Goal: Check status: Check status

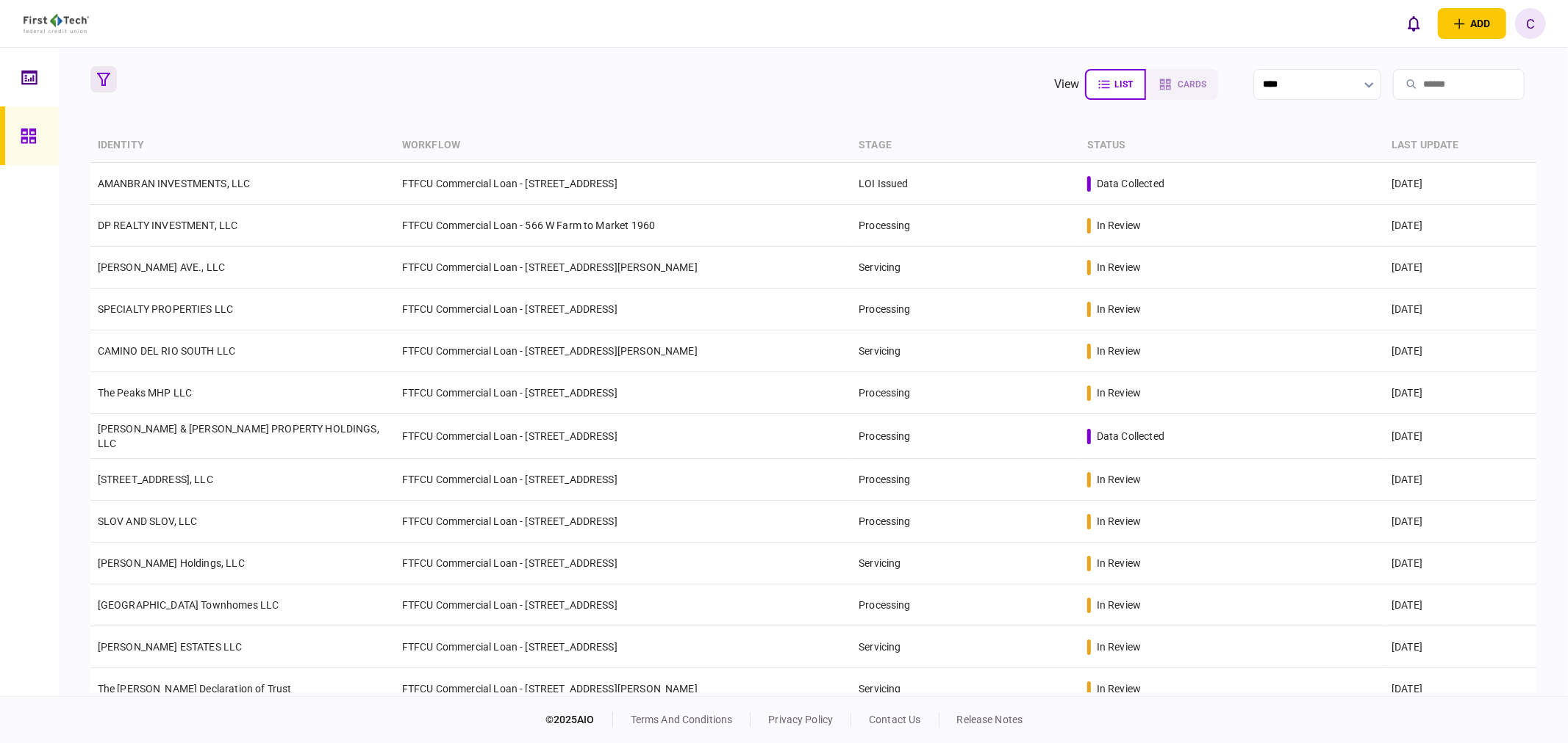
click at [106, 84] on icon "button" at bounding box center [104, 79] width 14 height 14
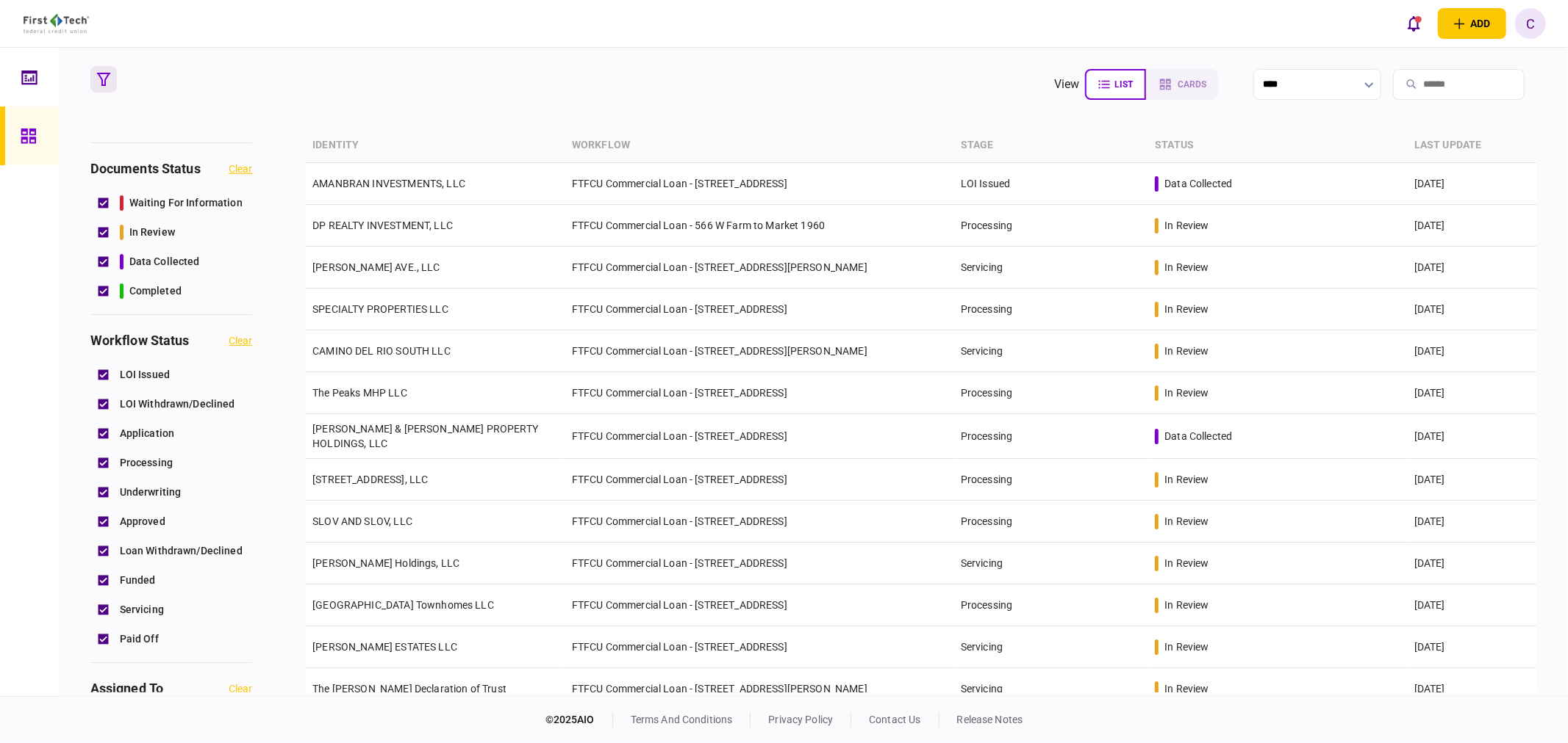
scroll to position [82, 0]
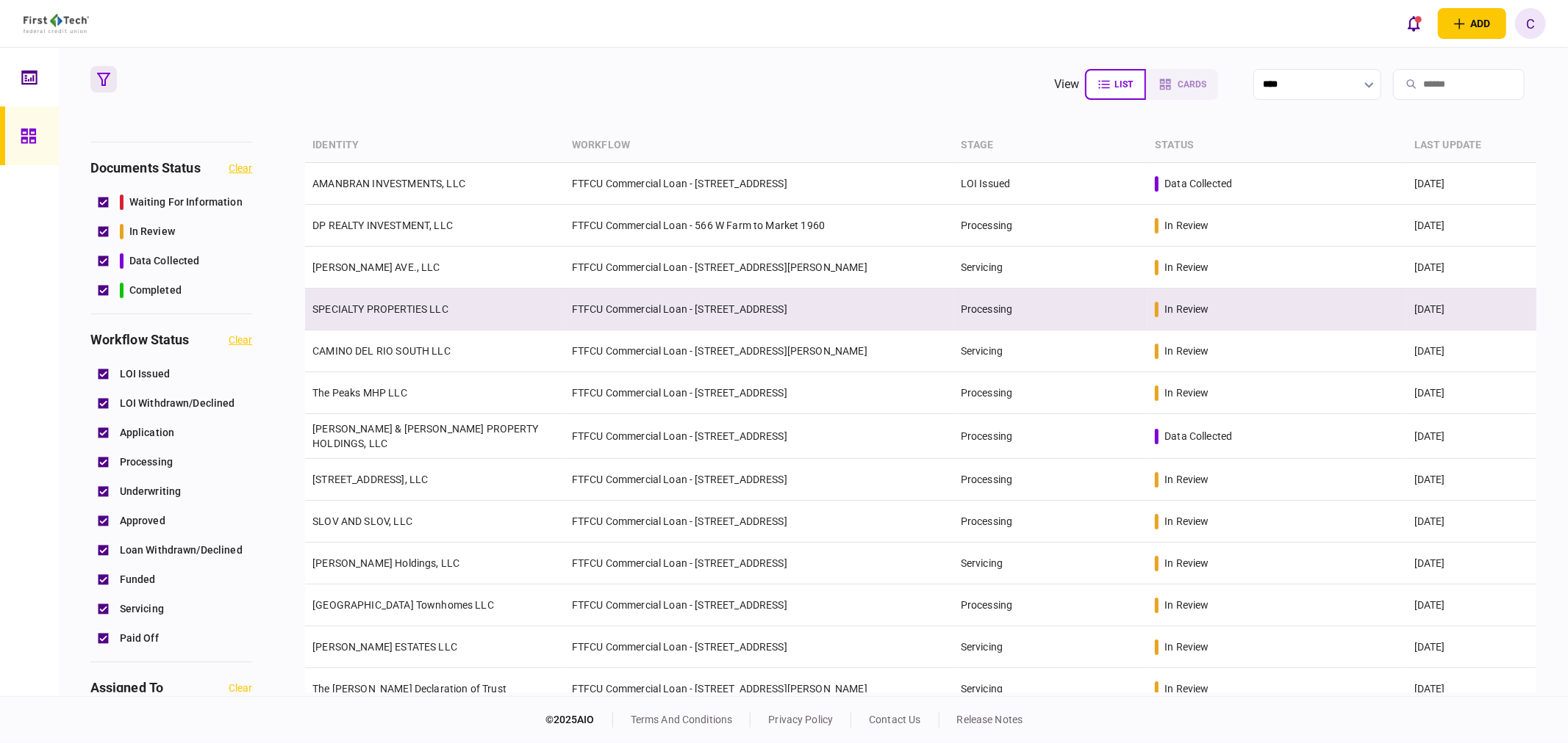
click at [372, 301] on td "SPECIALTY PROPERTIES LLC" at bounding box center [434, 310] width 259 height 42
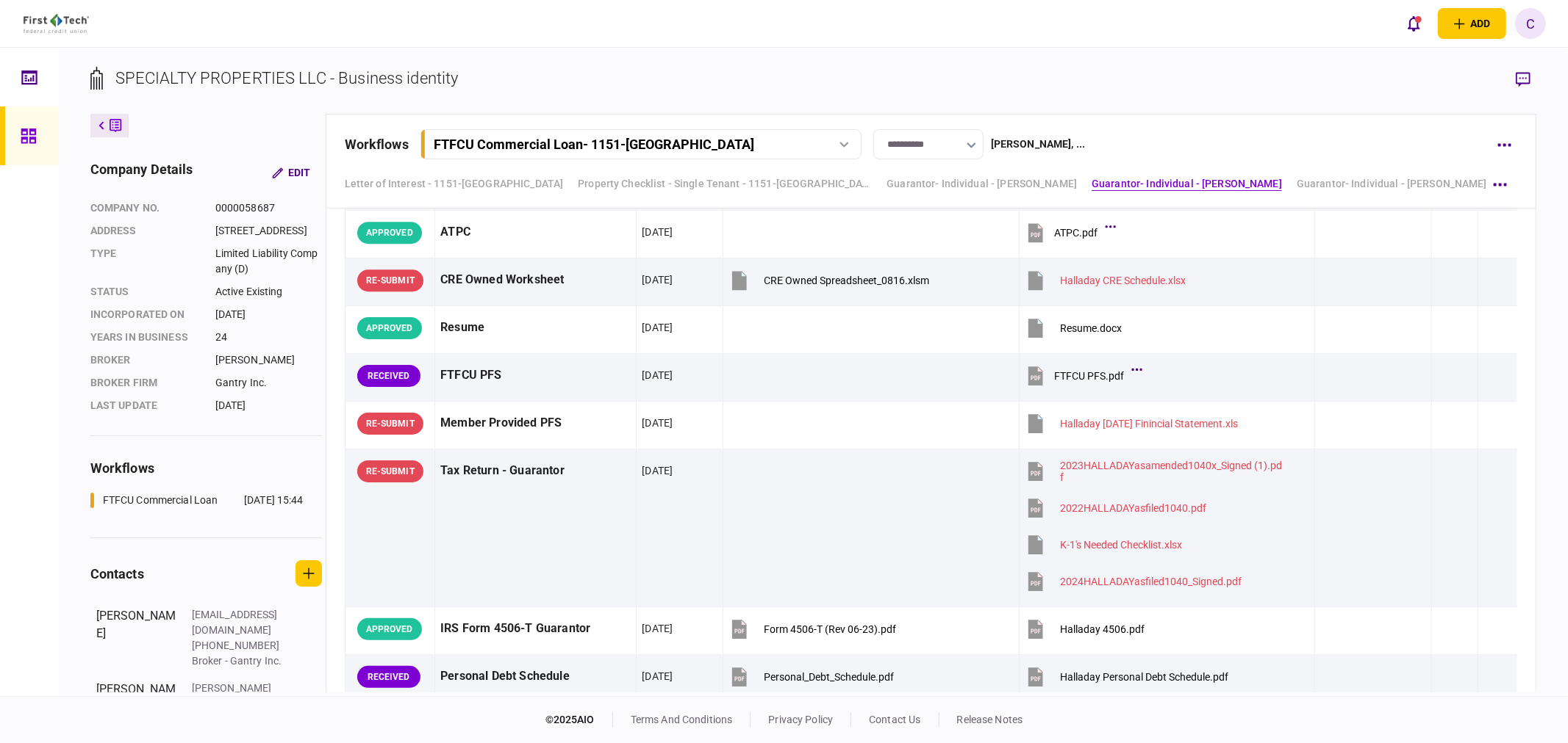
scroll to position [3638, 0]
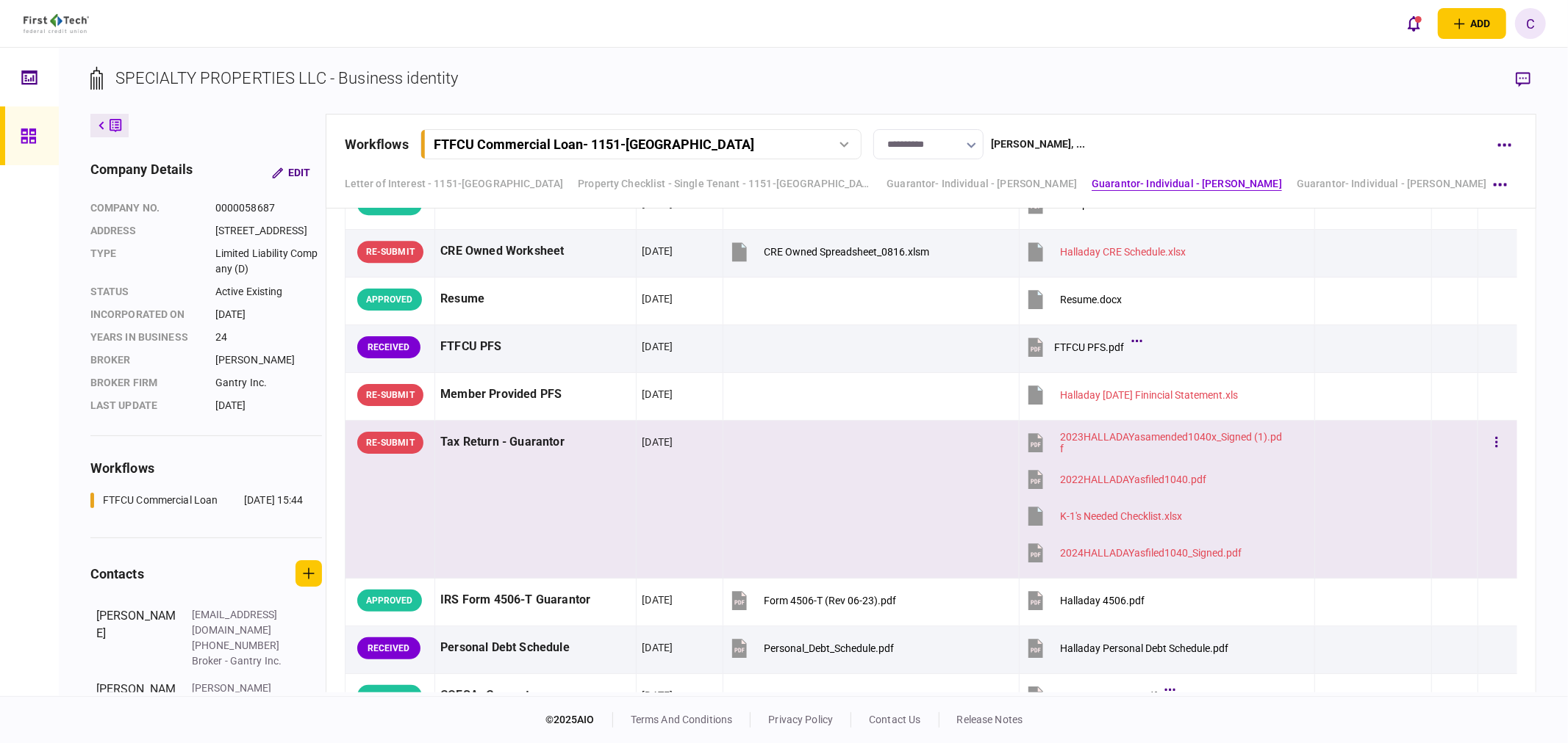
drag, startPoint x: 427, startPoint y: 507, endPoint x: 427, endPoint y: 468, distance: 39.0
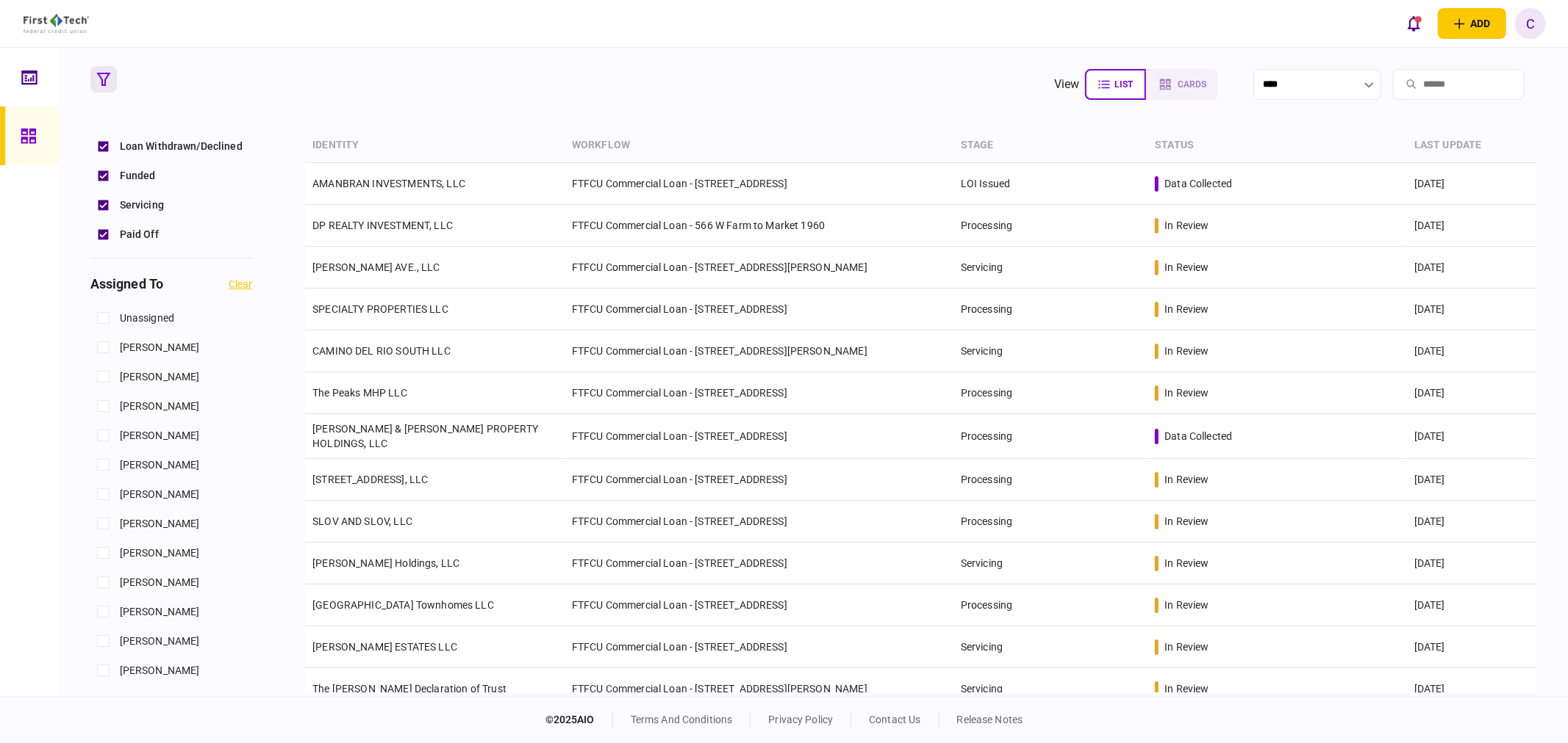
scroll to position [489, 0]
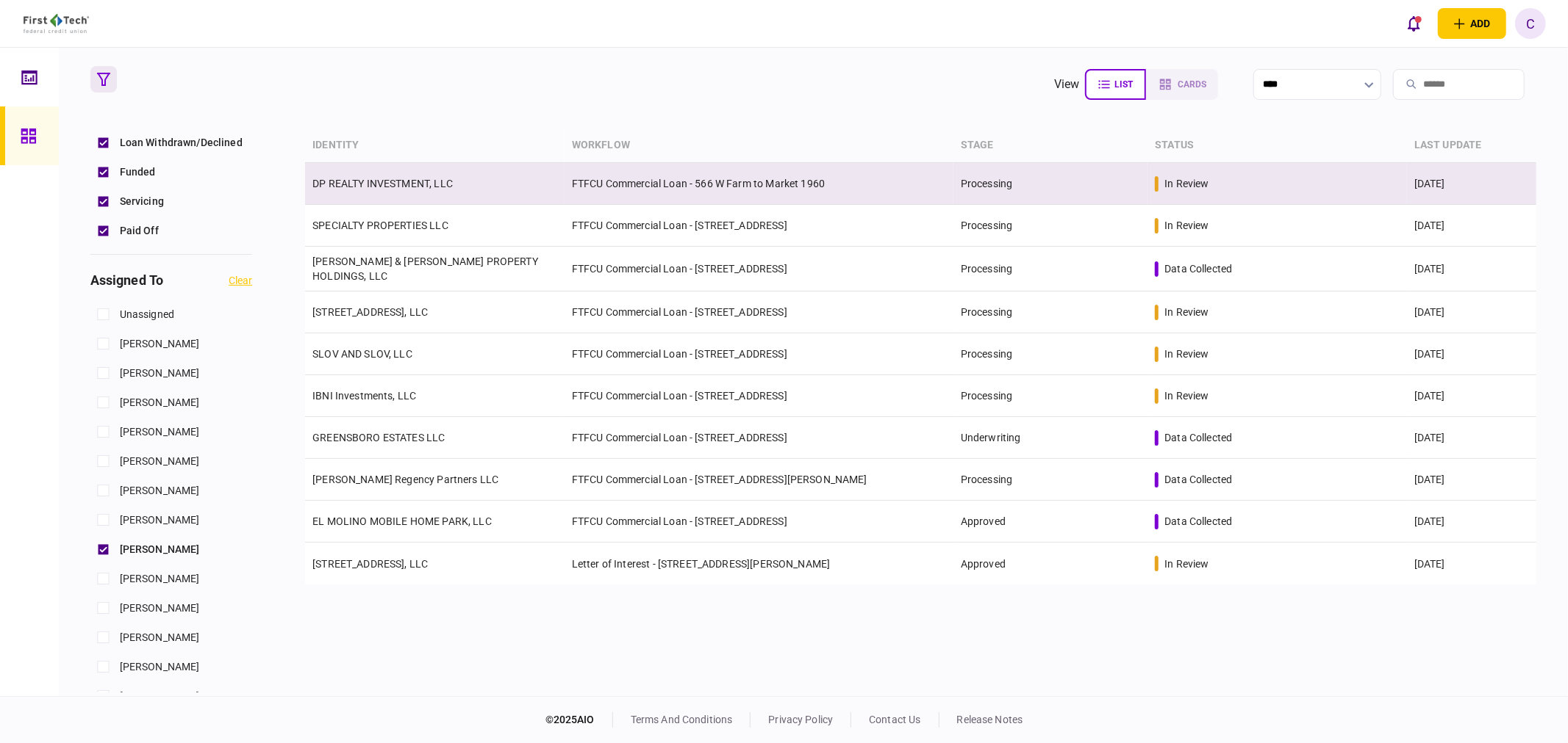
click at [391, 186] on link "DP REALTY INVESTMENT, LLC" at bounding box center [383, 184] width 140 height 12
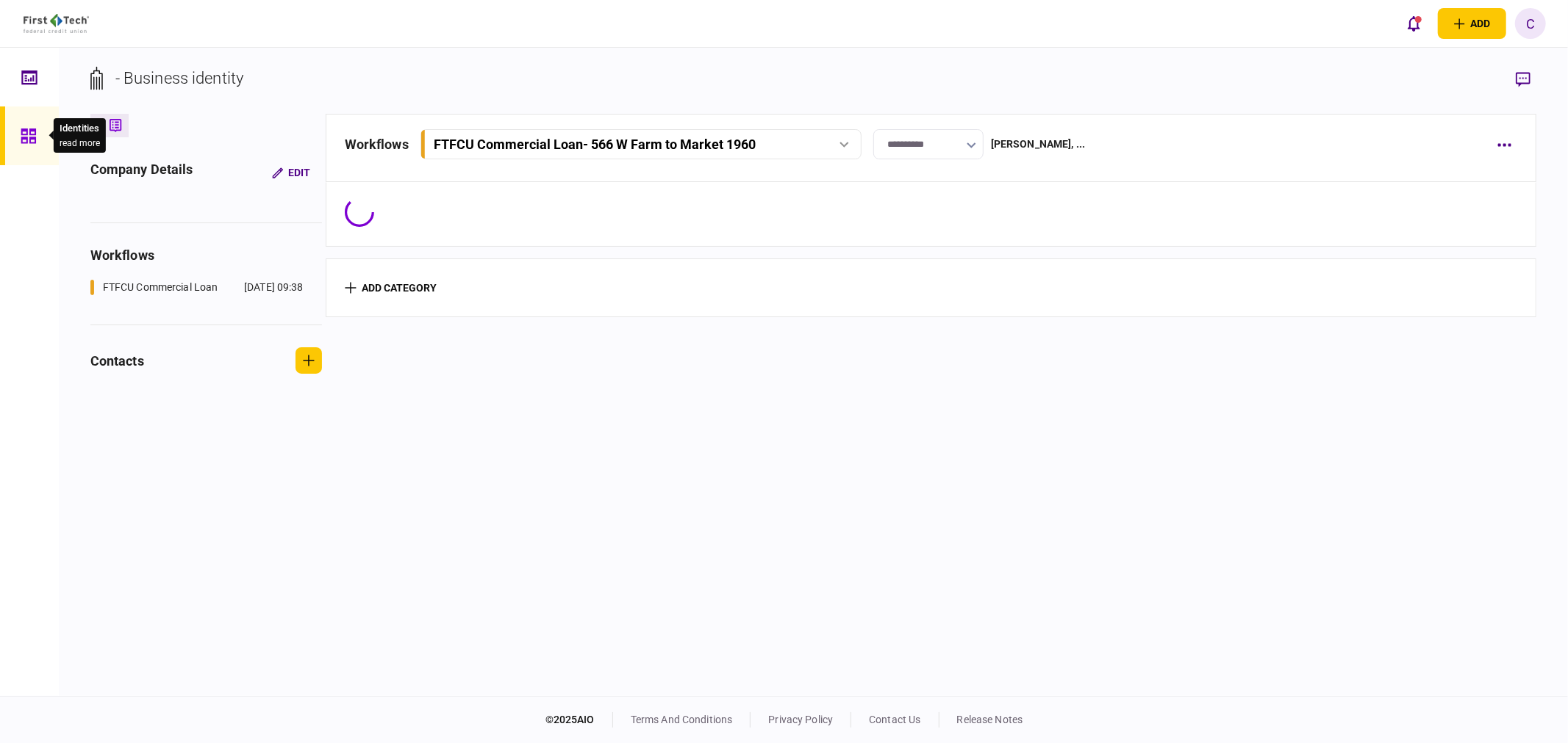
click at [31, 133] on icon at bounding box center [27, 135] width 14 height 14
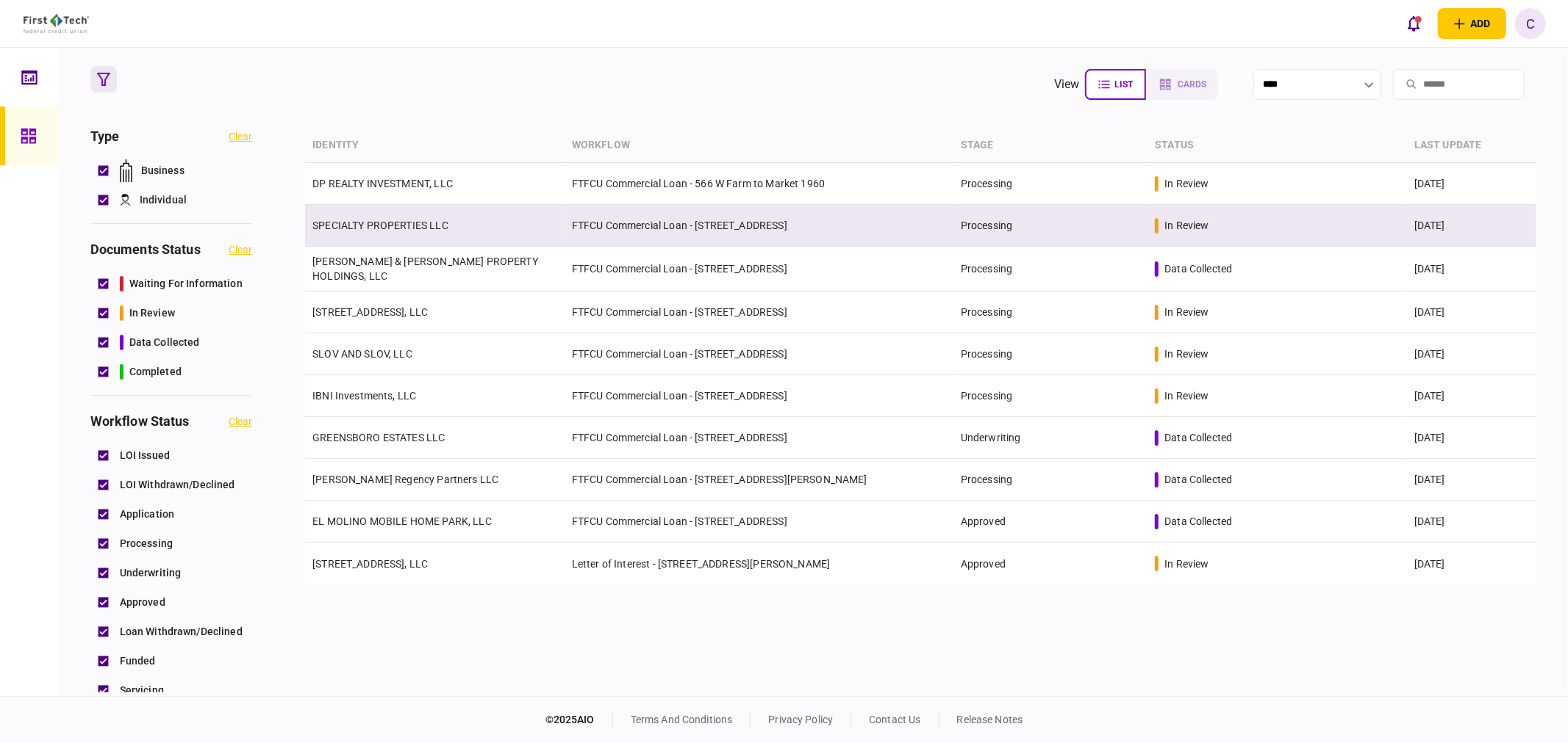
click at [359, 221] on link "SPECIALTY PROPERTIES LLC" at bounding box center [380, 225] width 136 height 12
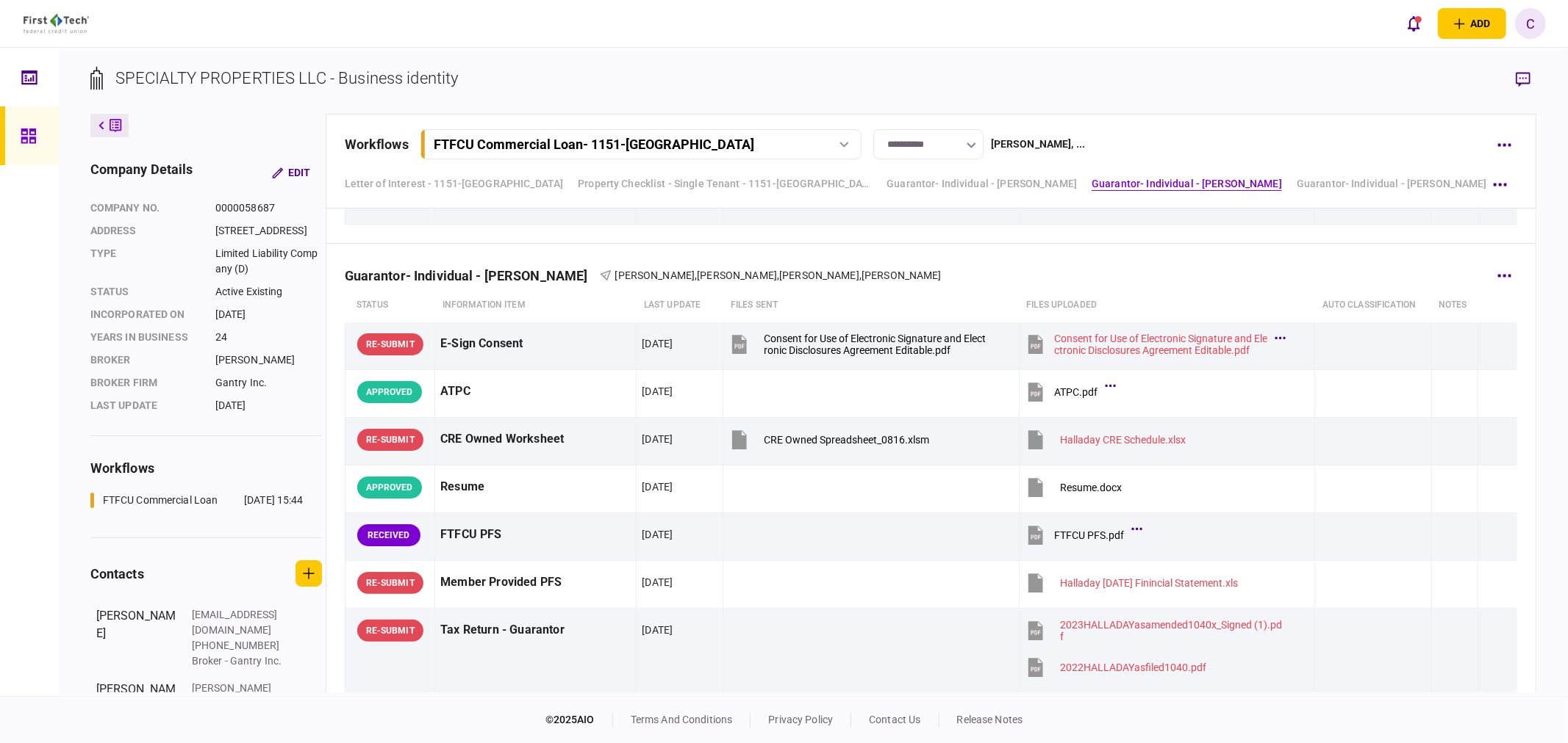
scroll to position [3428, 0]
